Goal: Task Accomplishment & Management: Use online tool/utility

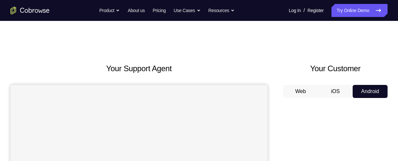
scroll to position [22, 0]
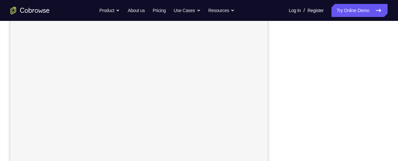
scroll to position [120, 0]
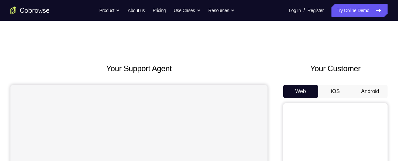
click at [373, 89] on button "Android" at bounding box center [370, 91] width 35 height 13
